Goal: Information Seeking & Learning: Learn about a topic

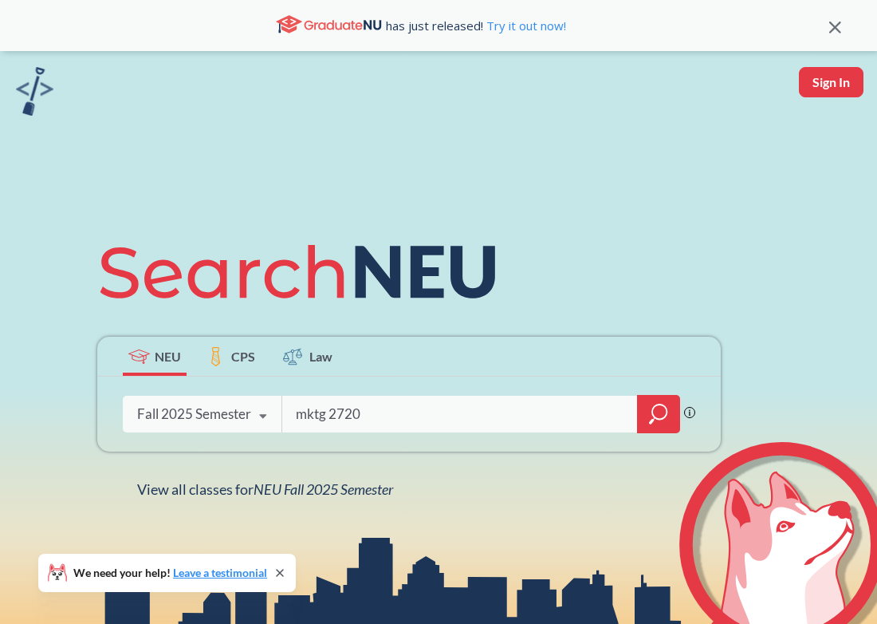
type input "mktg 2720"
click at [664, 415] on icon "magnifying glass" at bounding box center [658, 414] width 19 height 22
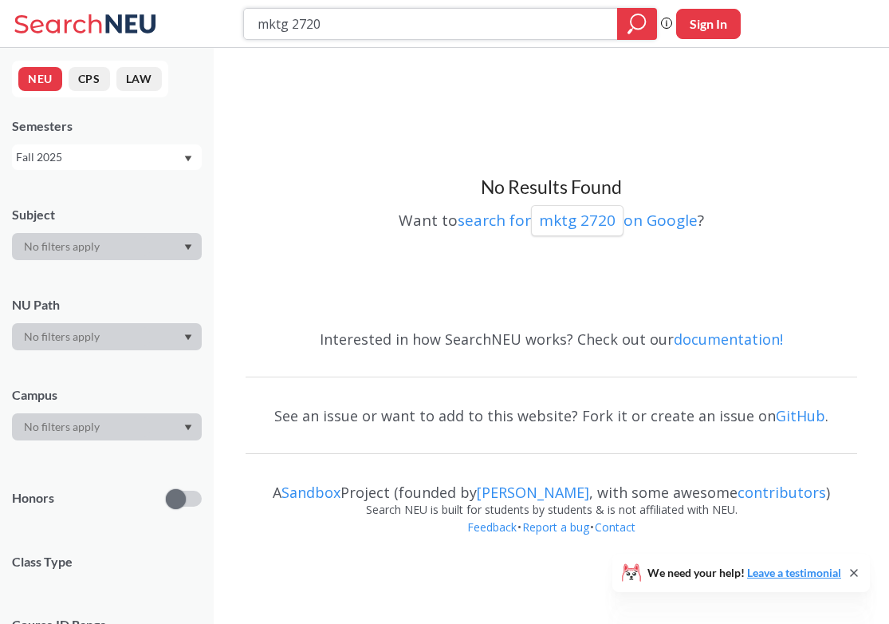
drag, startPoint x: 381, startPoint y: 24, endPoint x: 117, endPoint y: 20, distance: 264.0
click at [117, 20] on div "mktg 2720 Phrase search guarantees the exact search appears in the results. Ex.…" at bounding box center [444, 24] width 889 height 48
type input "busn 3501"
click at [623, 24] on div at bounding box center [637, 24] width 40 height 32
drag, startPoint x: 333, startPoint y: 27, endPoint x: 171, endPoint y: 27, distance: 161.9
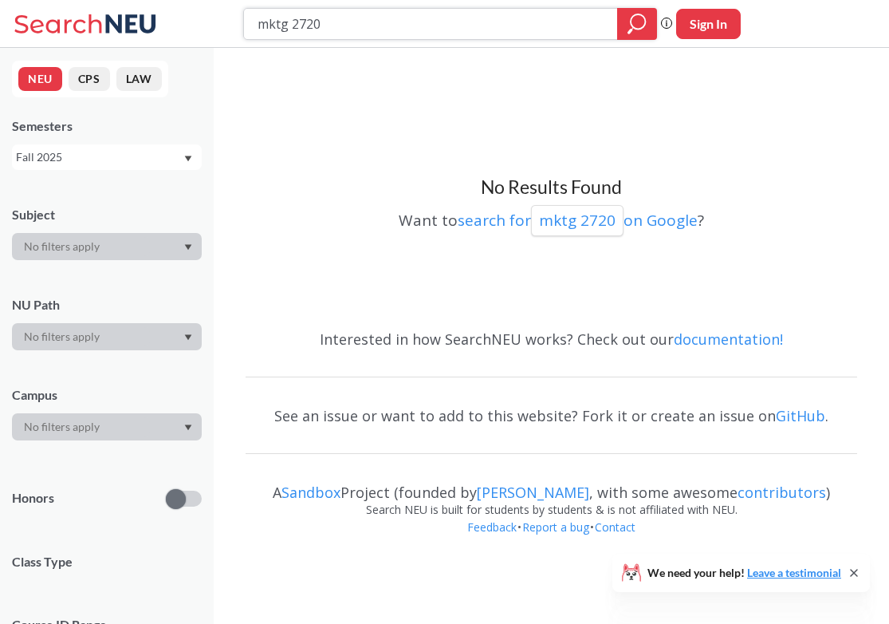
click at [171, 27] on div "mktg 2720 Phrase search guarantees the exact search appears in the results. Ex.…" at bounding box center [444, 24] width 889 height 48
type input "inmi 2710"
click at [620, 18] on div at bounding box center [637, 24] width 40 height 32
click at [640, 31] on icon "magnifying glass" at bounding box center [637, 24] width 19 height 22
click at [632, 29] on icon "magnifying glass" at bounding box center [637, 24] width 19 height 22
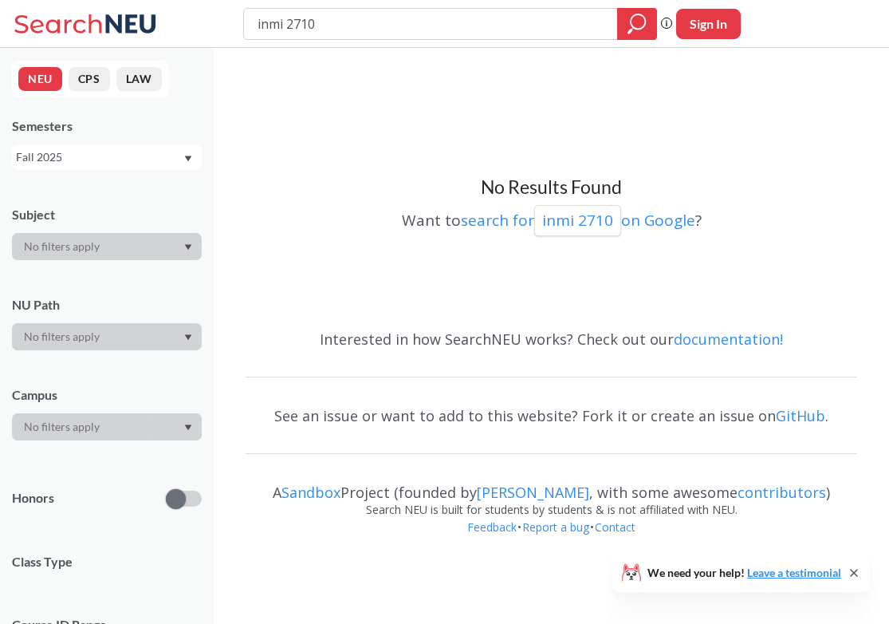
click at [145, 152] on div "Fall 2025" at bounding box center [99, 157] width 167 height 18
drag, startPoint x: 539, startPoint y: 22, endPoint x: 245, endPoint y: 23, distance: 294.3
click at [245, 23] on div "inmi 2710" at bounding box center [450, 24] width 414 height 32
type input "mktg 2210"
click at [638, 13] on icon "magnifying glass" at bounding box center [637, 24] width 19 height 22
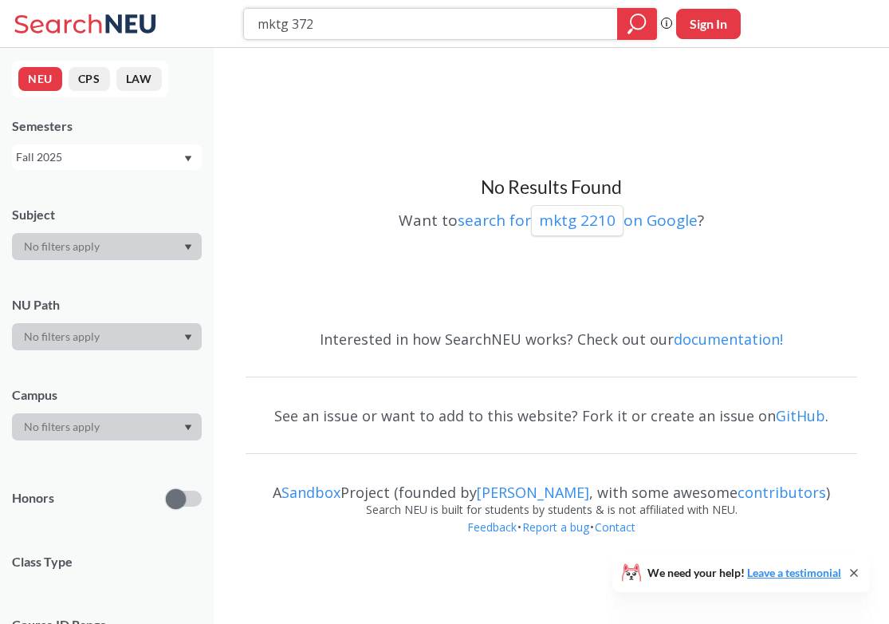
type input "mktg 3720"
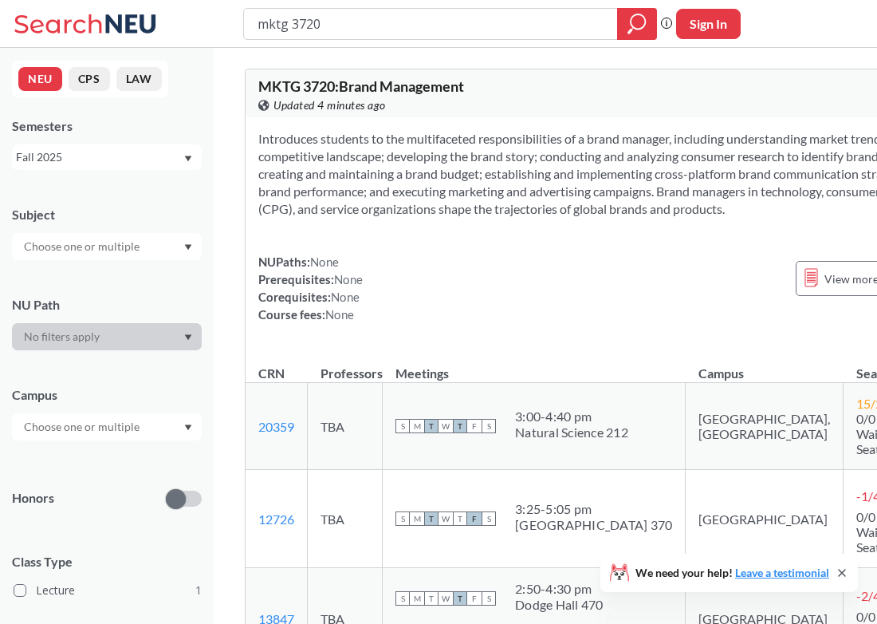
scroll to position [0, 1]
drag, startPoint x: 350, startPoint y: 23, endPoint x: 224, endPoint y: 33, distance: 126.4
click at [224, 33] on div "mktg 3720 Phrase search guarantees the exact search appears in the results. Ex.…" at bounding box center [438, 24] width 877 height 48
drag, startPoint x: 288, startPoint y: 31, endPoint x: 187, endPoint y: 29, distance: 101.3
click at [185, 28] on div "mk Phrase search guarantees the exact search appears in the results. Ex. If you…" at bounding box center [438, 24] width 877 height 48
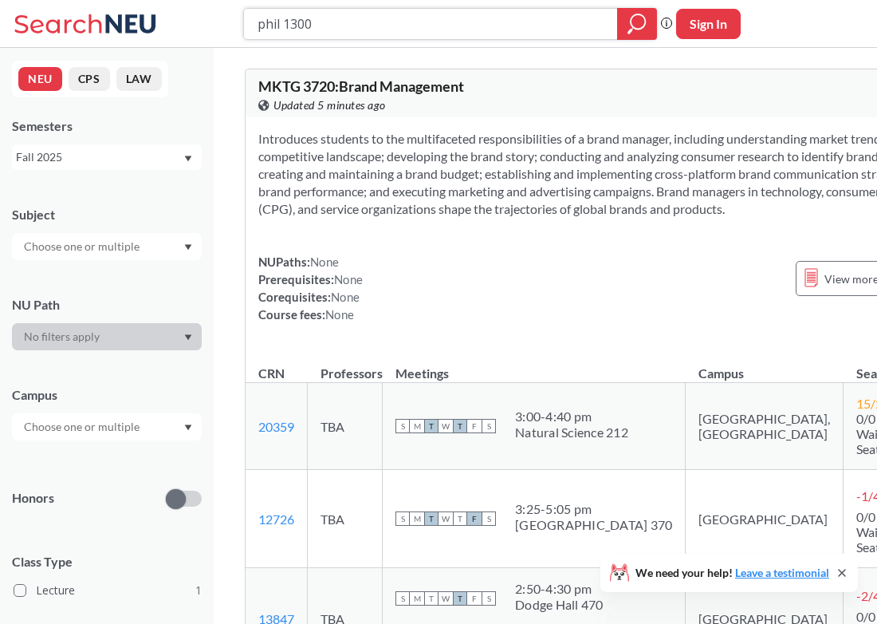
type input "phil 1300"
click at [620, 17] on div at bounding box center [637, 24] width 40 height 32
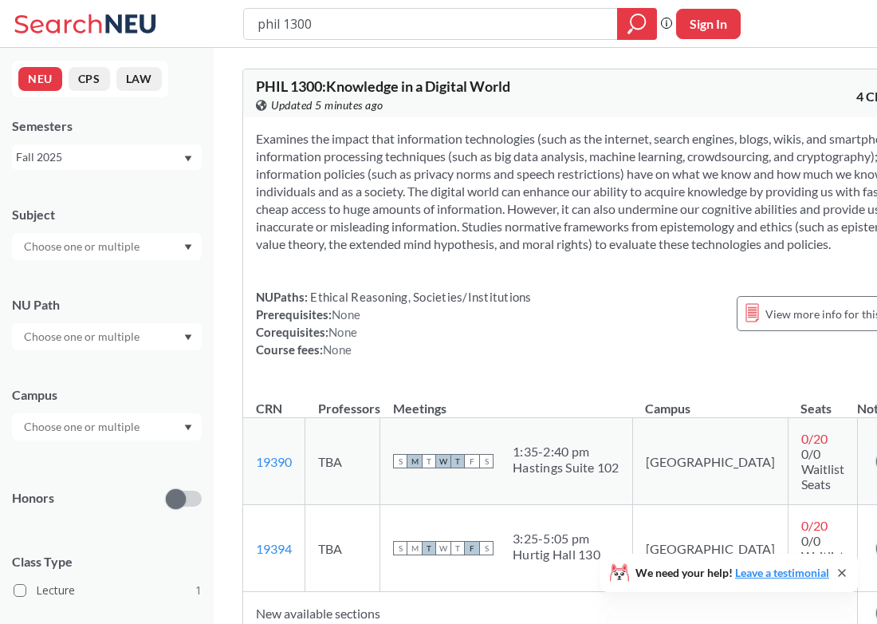
scroll to position [0, 3]
